Goal: Find specific page/section: Find specific page/section

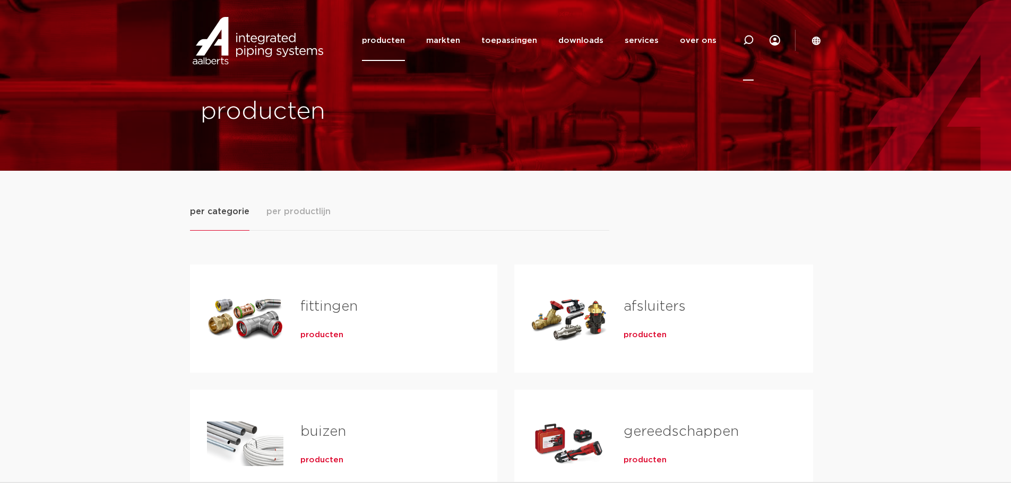
click at [748, 42] on icon at bounding box center [748, 40] width 11 height 11
paste input "1046126"
type input "1046126"
click button "Zoeken" at bounding box center [0, 0] width 0 height 0
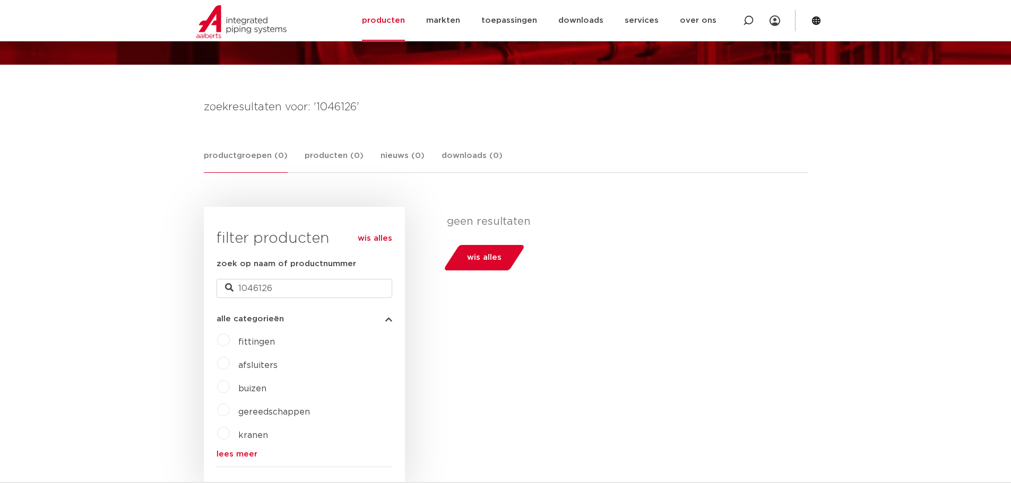
click at [612, 397] on div "filters geen resultaten wis alles filters geen resultaten wis alles" at bounding box center [606, 350] width 403 height 286
click at [748, 19] on icon at bounding box center [748, 20] width 11 height 11
type input "0410124"
click button "Zoeken" at bounding box center [0, 0] width 0 height 0
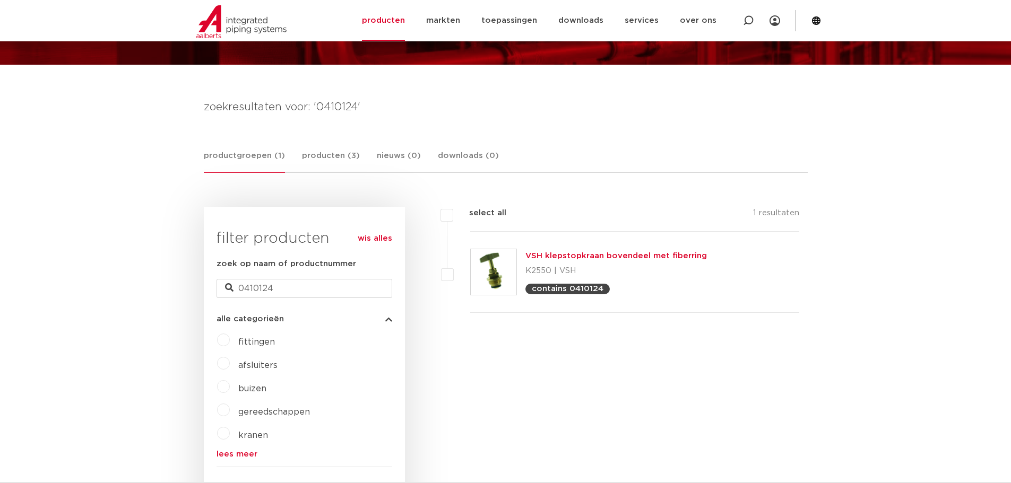
click at [613, 258] on link "VSH klepstopkraan bovendeel met fiberring" at bounding box center [615, 256] width 181 height 8
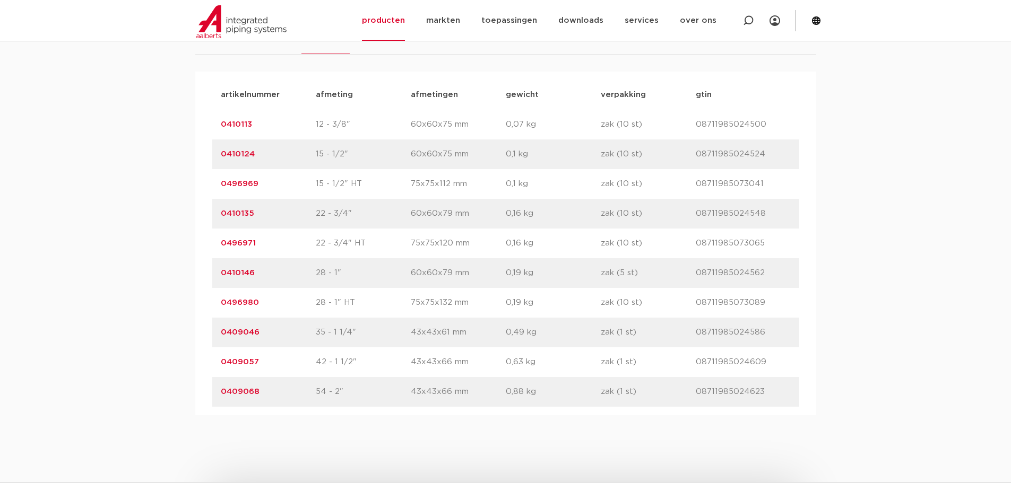
scroll to position [743, 0]
